Goal: Transaction & Acquisition: Download file/media

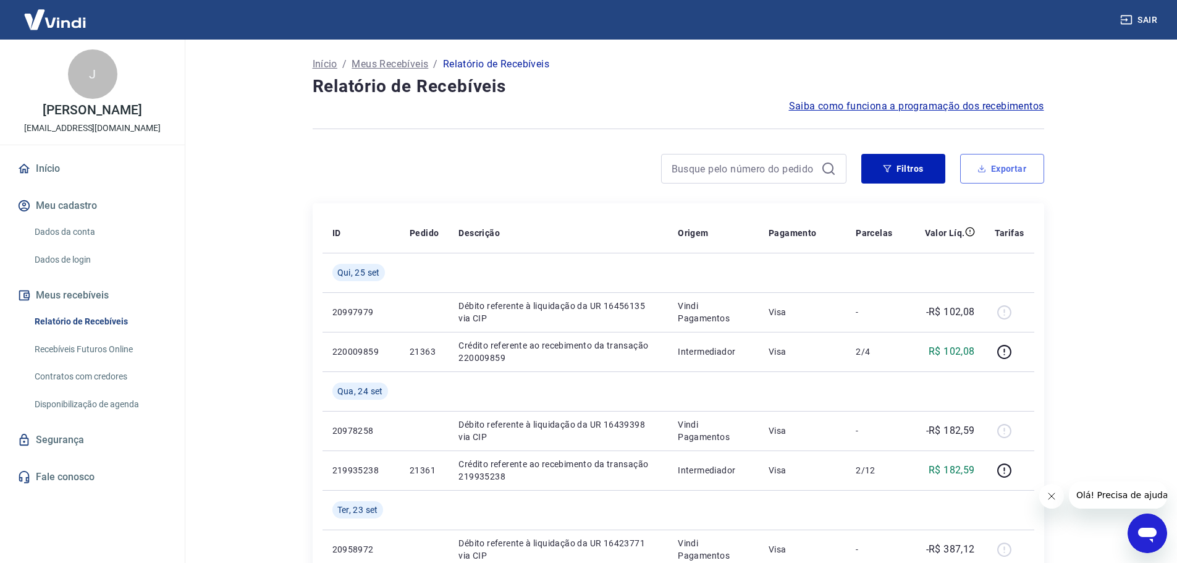
click at [1010, 164] on button "Exportar" at bounding box center [1002, 169] width 84 height 30
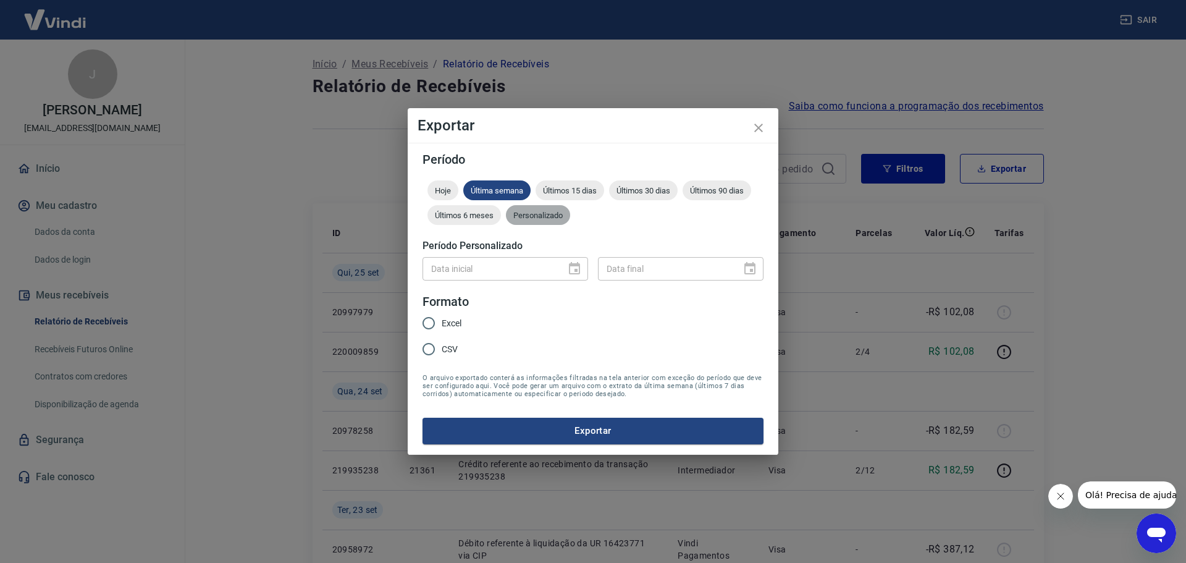
click at [543, 213] on span "Personalizado" at bounding box center [538, 215] width 64 height 9
click at [572, 276] on icon "Choose date" at bounding box center [574, 268] width 15 height 15
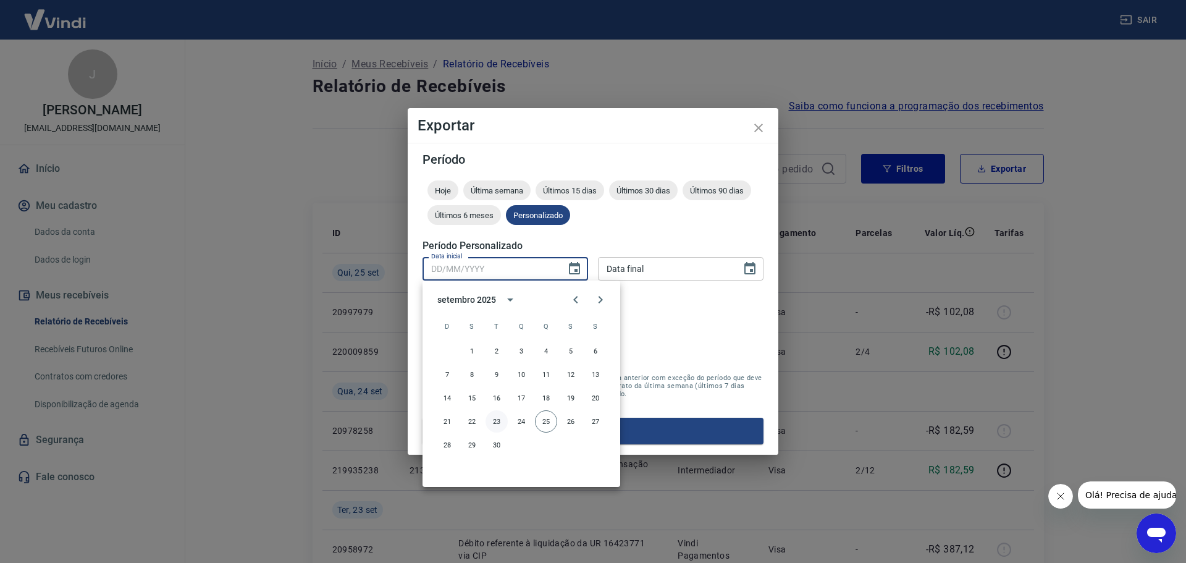
click at [496, 420] on button "23" at bounding box center [497, 421] width 22 height 22
type input "[DATE]"
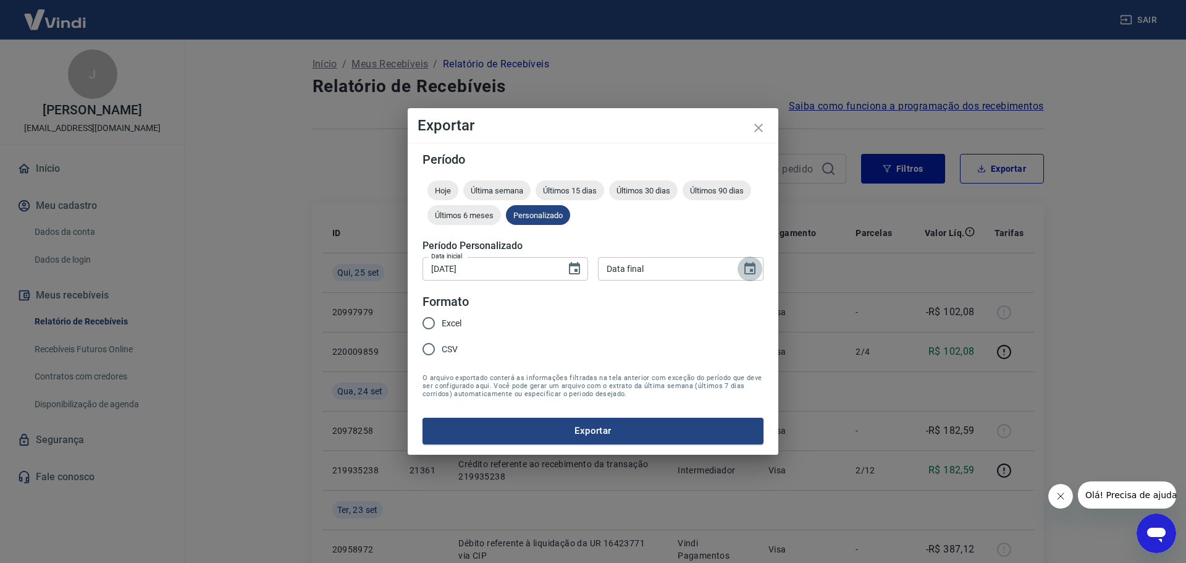
click at [753, 274] on icon "Choose date" at bounding box center [750, 268] width 11 height 12
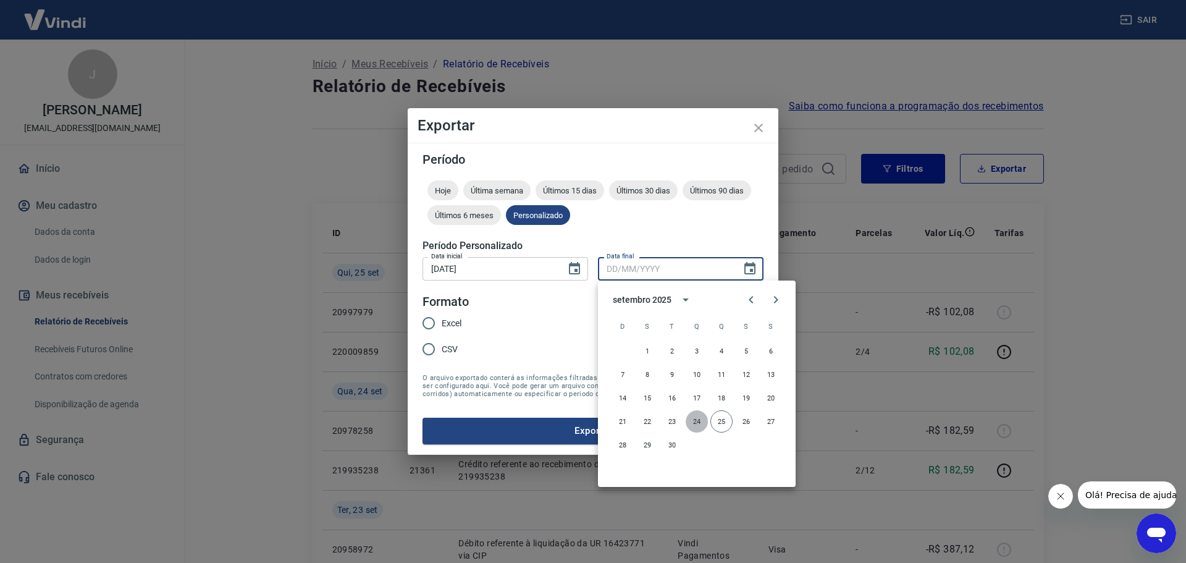
click at [697, 427] on button "24" at bounding box center [697, 421] width 22 height 22
type input "[DATE]"
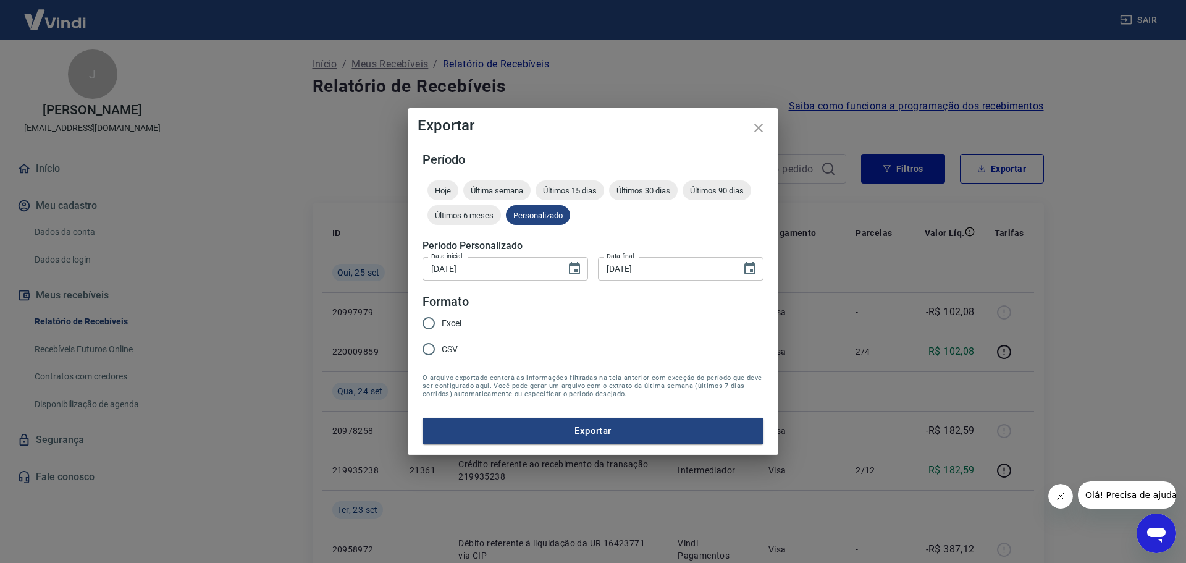
click at [438, 319] on input "Excel" at bounding box center [429, 323] width 26 height 26
radio input "true"
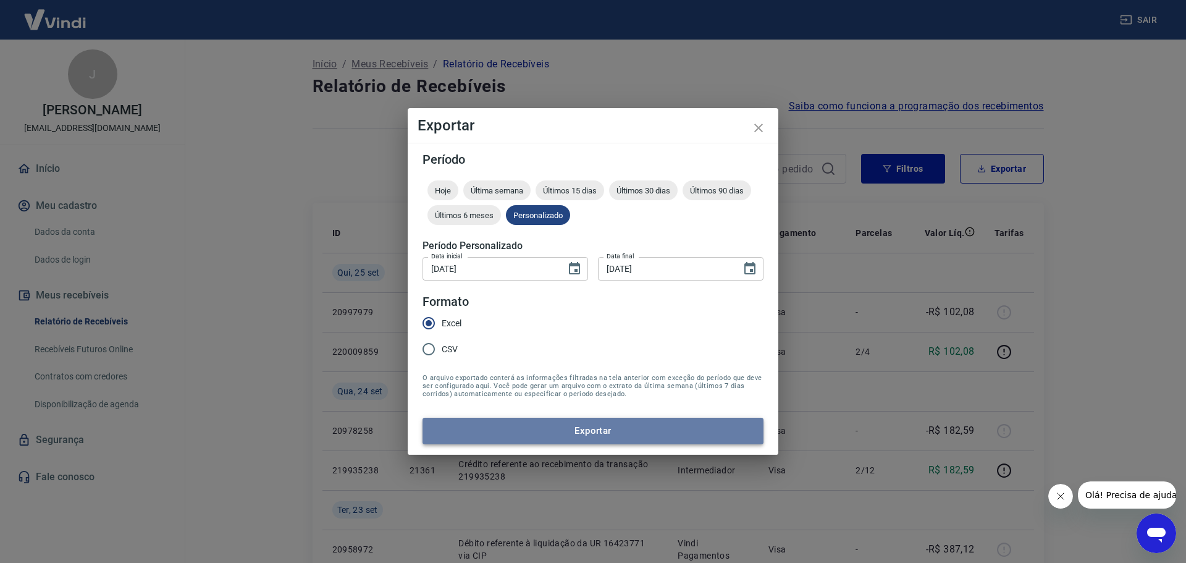
click at [593, 433] on button "Exportar" at bounding box center [593, 431] width 341 height 26
